Goal: Information Seeking & Learning: Find specific fact

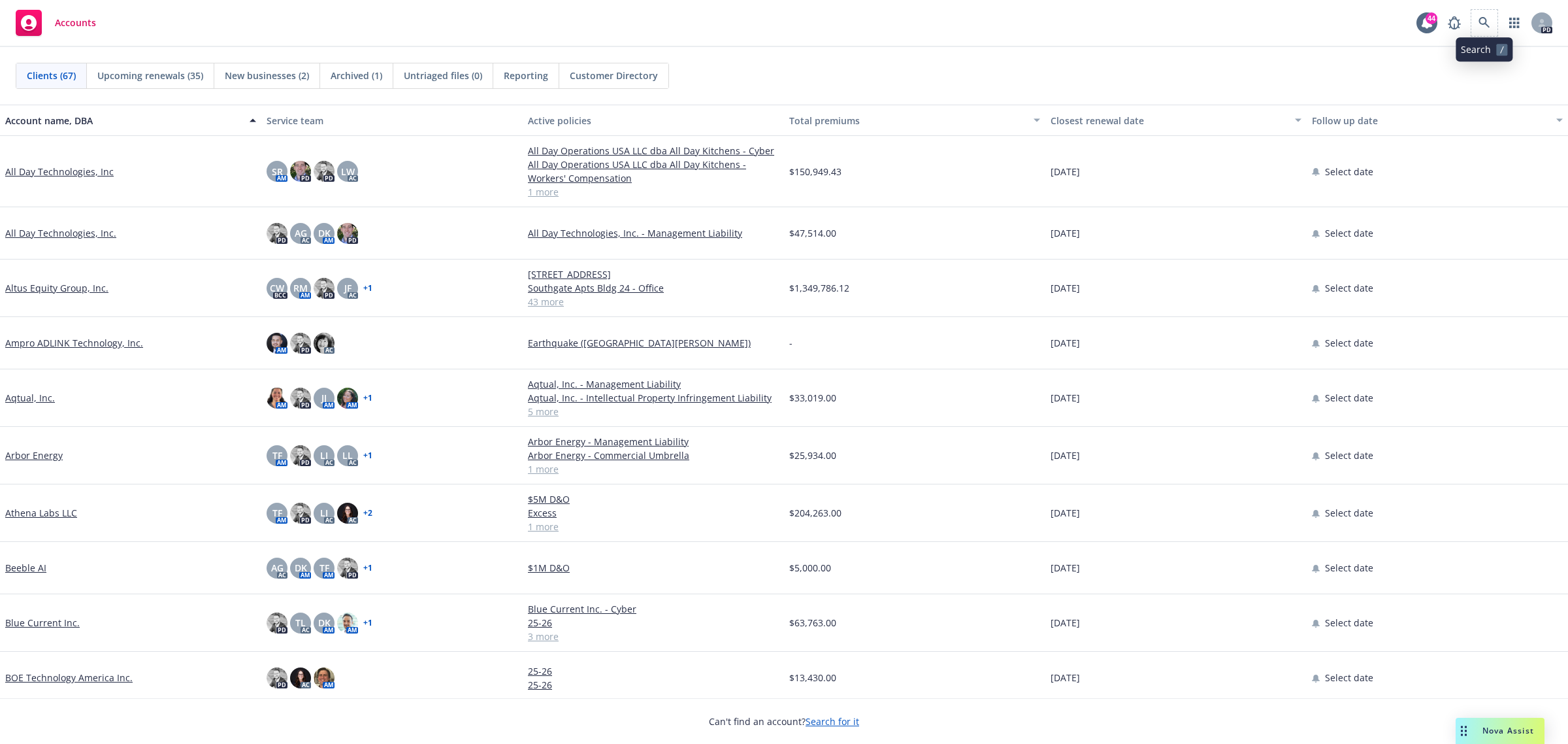
click at [1493, 27] on span at bounding box center [1484, 23] width 26 height 26
click at [1460, 20] on icon at bounding box center [1455, 23] width 15 height 16
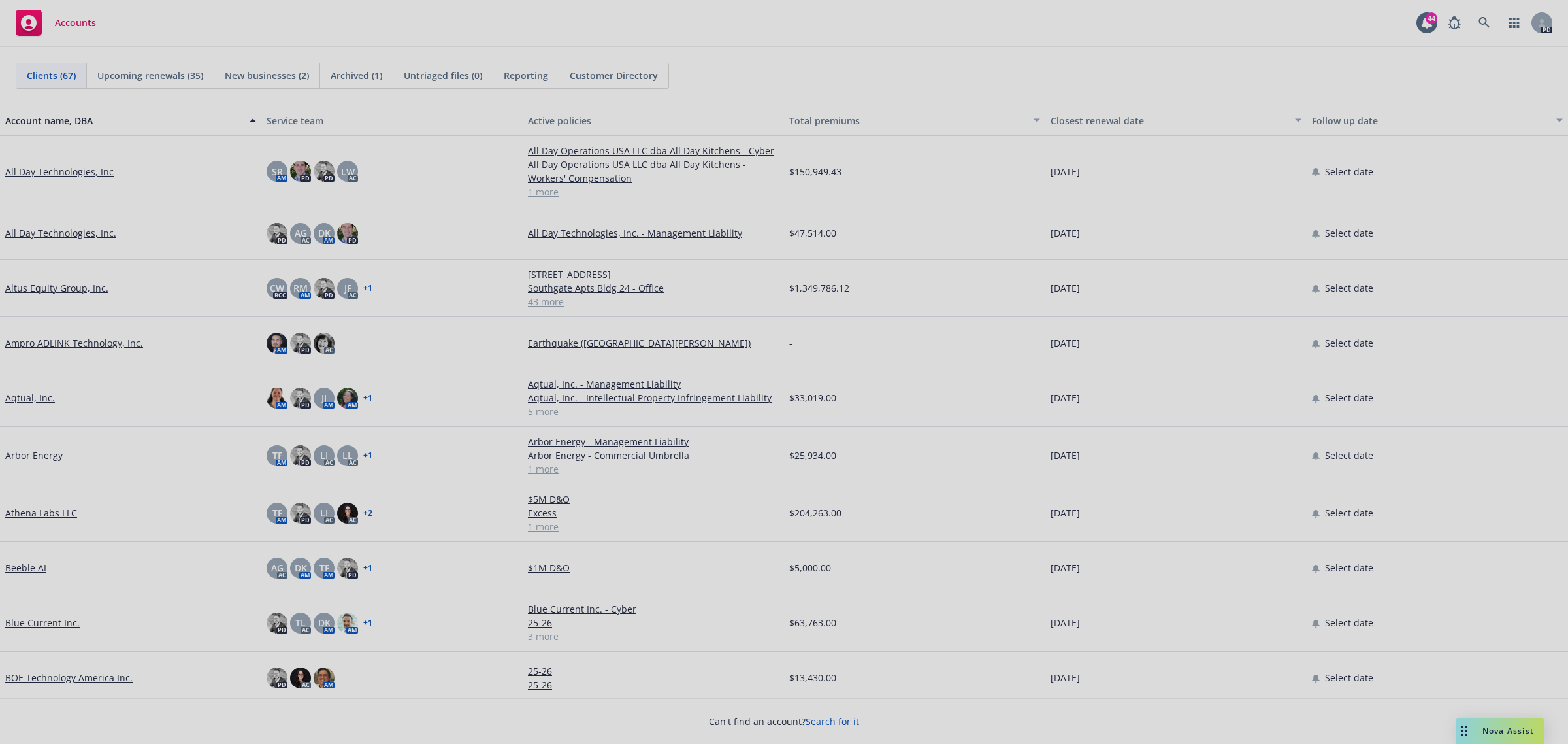
click at [1484, 27] on div at bounding box center [784, 372] width 1568 height 744
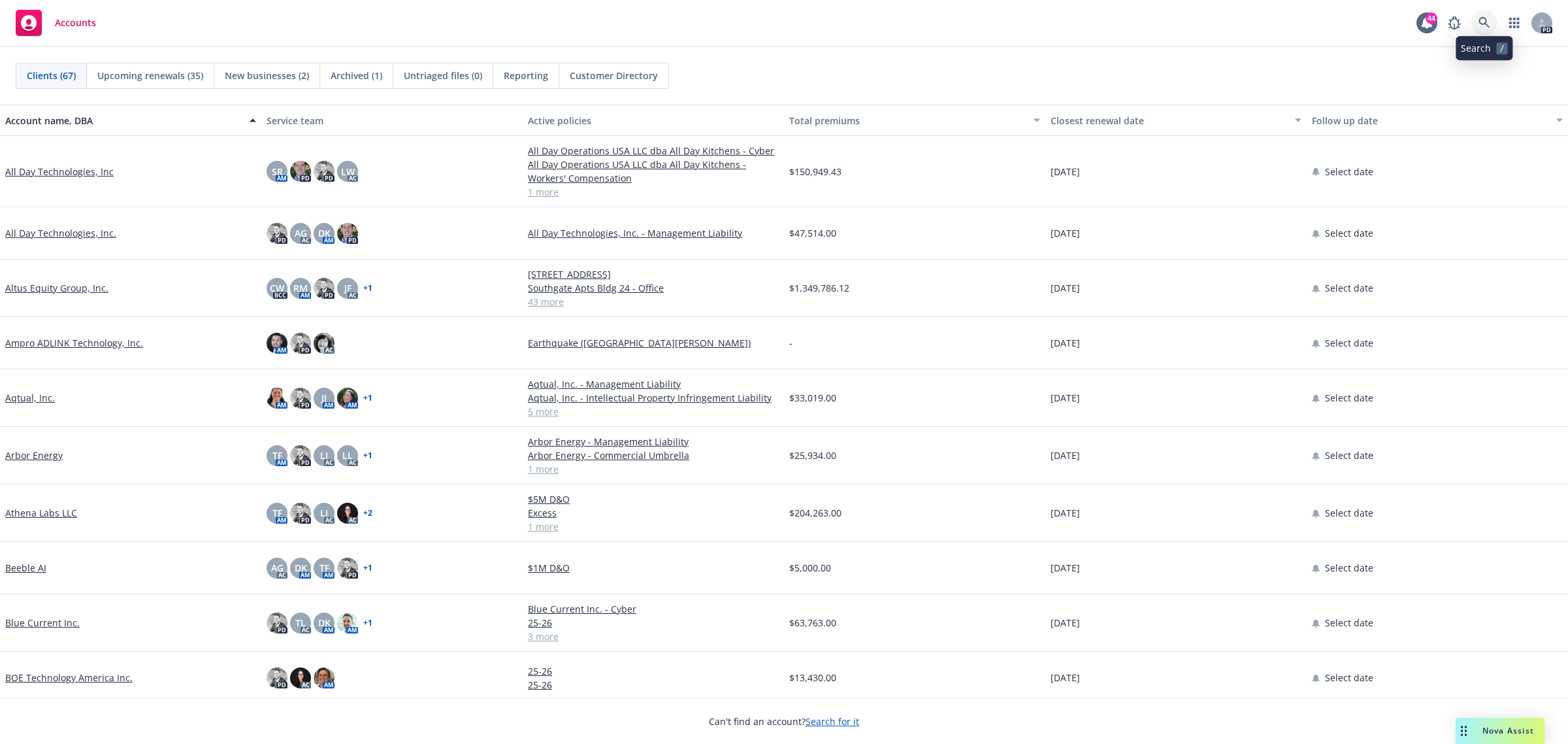
click at [1485, 23] on icon at bounding box center [1484, 23] width 12 height 12
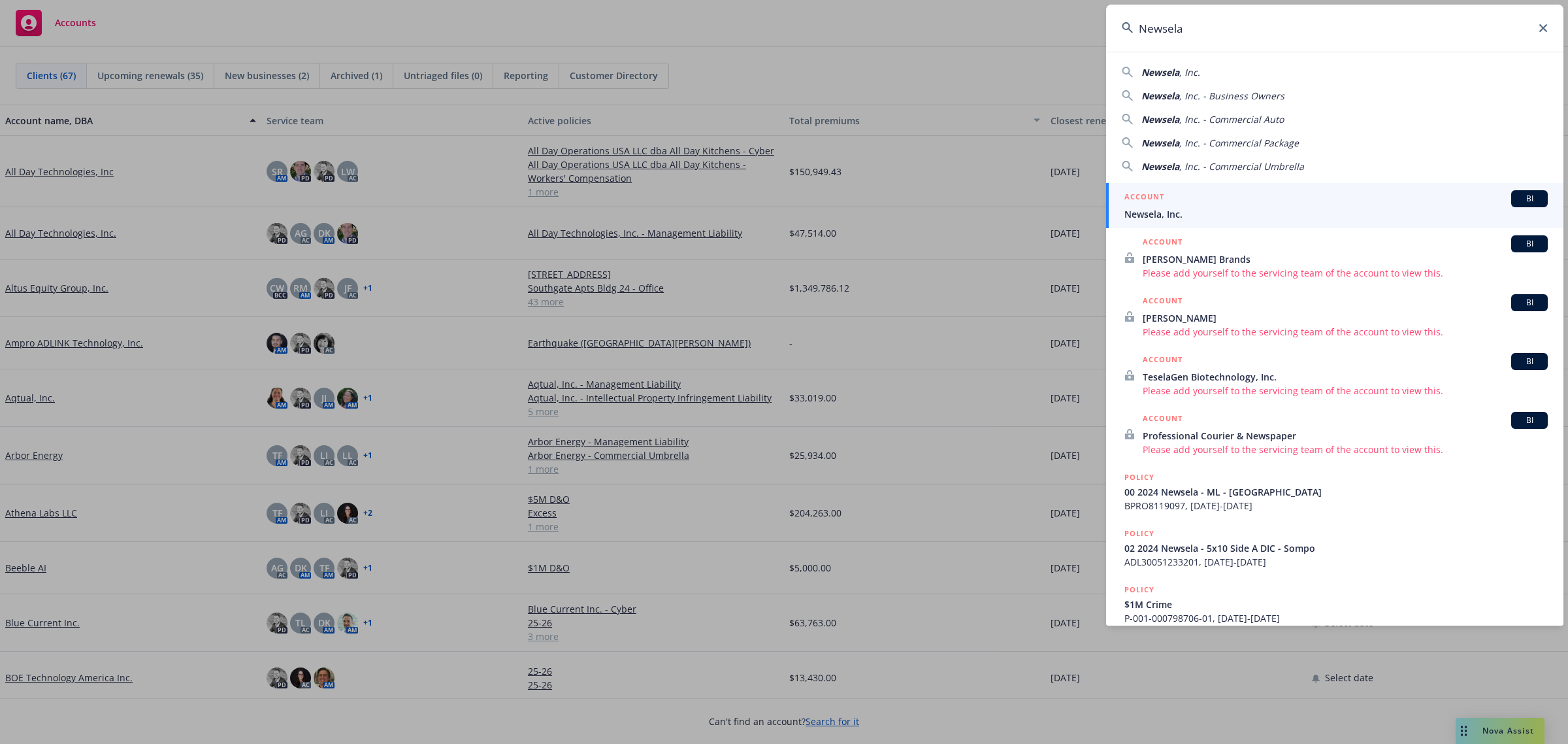
click at [1180, 70] on span ", Inc." at bounding box center [1190, 73] width 21 height 13
type input "Newsela, Inc."
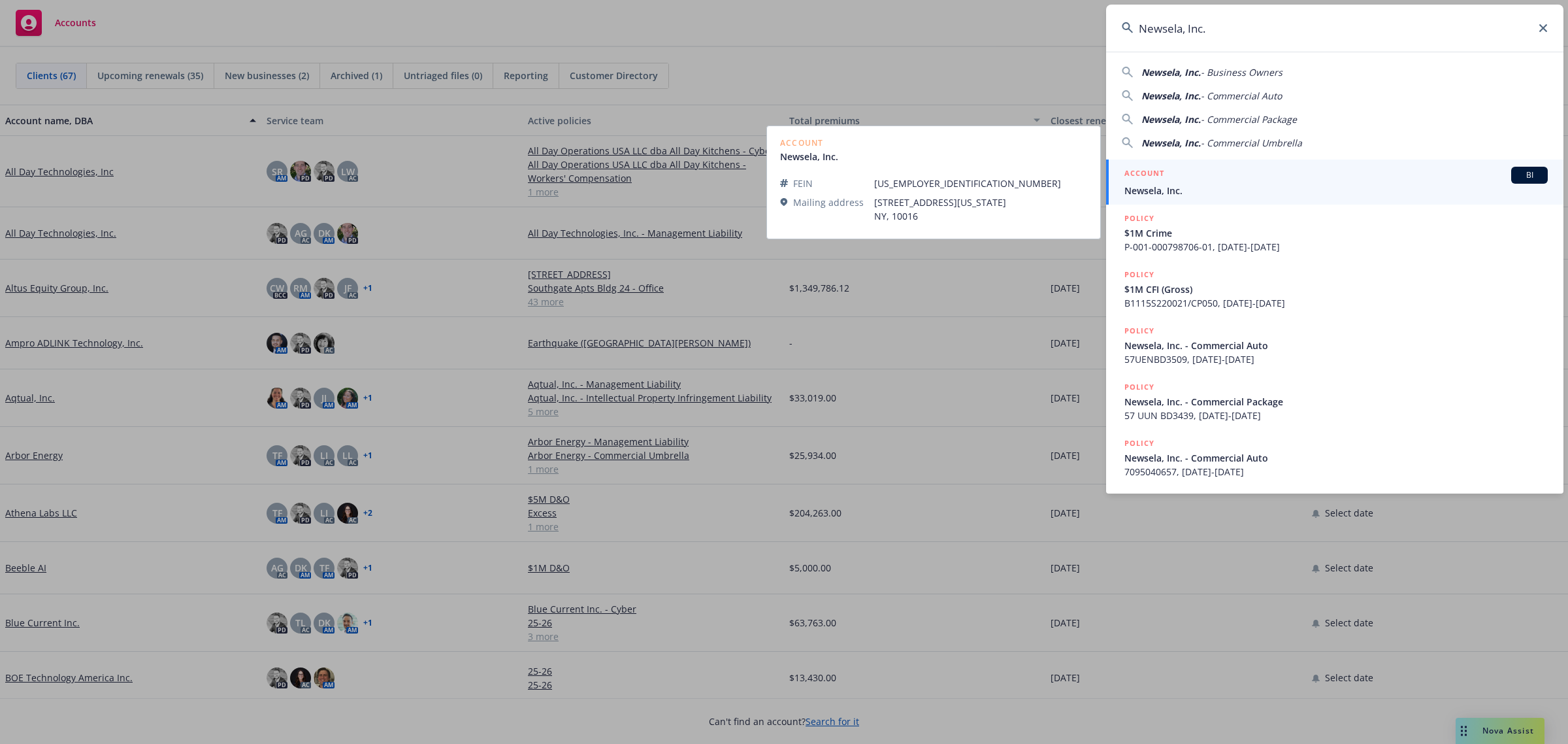
click at [1159, 191] on span "Newsela, Inc." at bounding box center [1336, 190] width 423 height 13
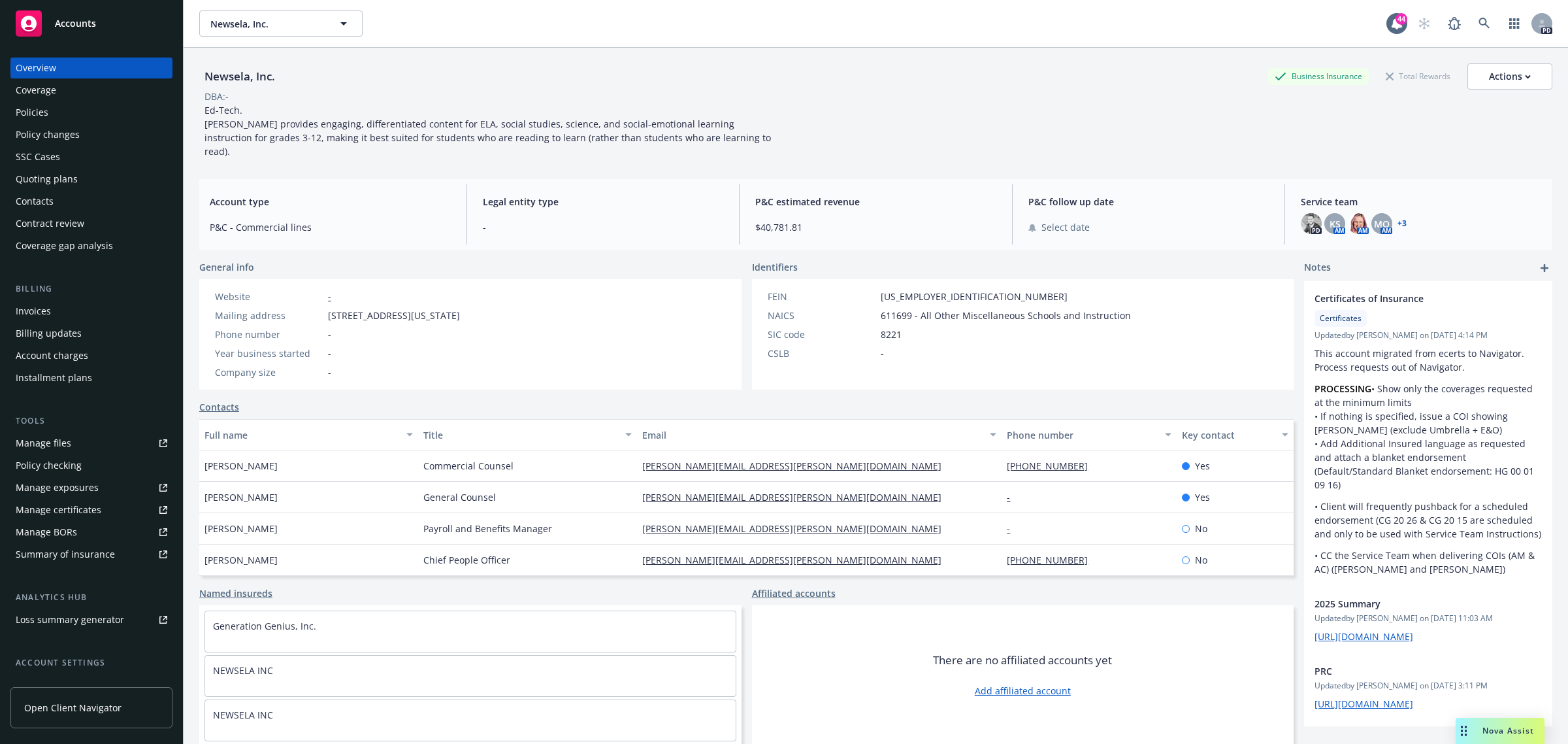
click at [64, 111] on div "Policies" at bounding box center [91, 113] width 151 height 21
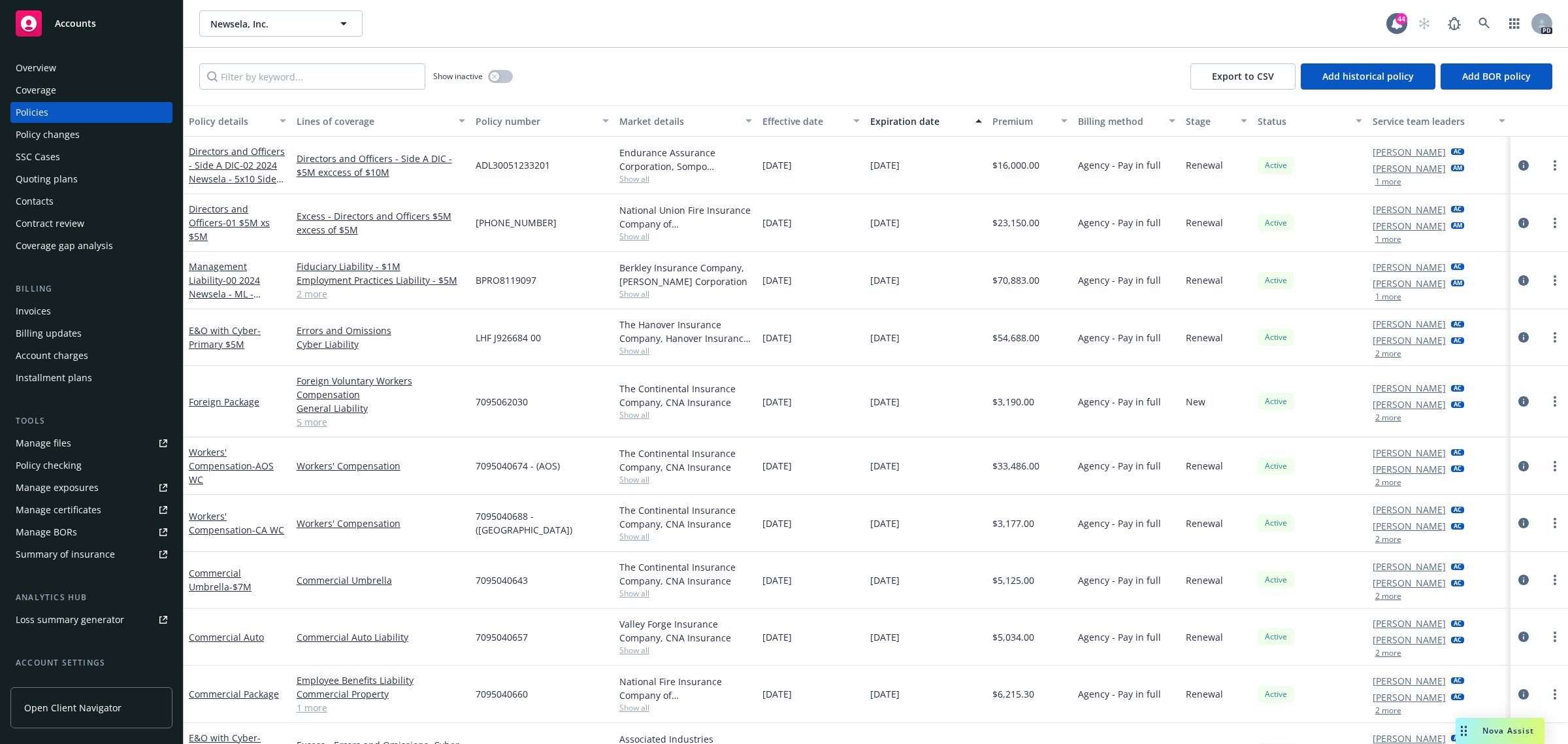
click at [1384, 240] on button "1 more" at bounding box center [1388, 239] width 26 height 8
click at [1410, 230] on link "[PERSON_NAME]" at bounding box center [1410, 225] width 73 height 13
click at [1431, 258] on icon "close" at bounding box center [1433, 259] width 8 height 8
